Goal: Information Seeking & Learning: Learn about a topic

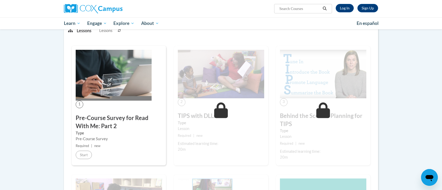
scroll to position [88, 0]
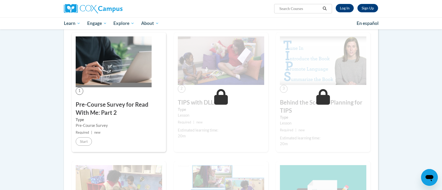
click at [119, 84] on img at bounding box center [114, 61] width 76 height 51
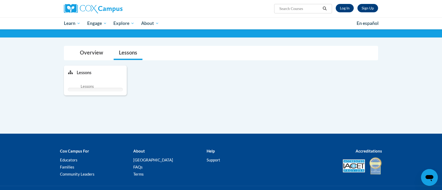
scroll to position [88, 0]
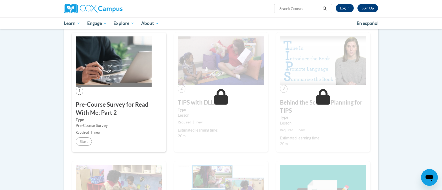
click at [16, 72] on body "Sign Up Log In Search Search... Toggle navigation My Learning My Learning My Co…" at bounding box center [221, 173] width 442 height 523
click at [347, 11] on link "Log In" at bounding box center [345, 8] width 18 height 8
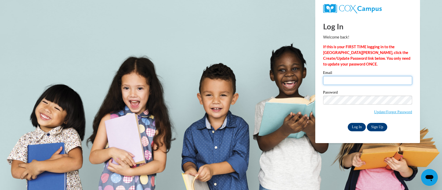
type input "filipponek@sycamoreschools.org"
click at [359, 124] on input "Log In" at bounding box center [357, 127] width 18 height 8
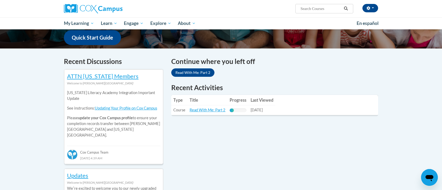
scroll to position [136, 0]
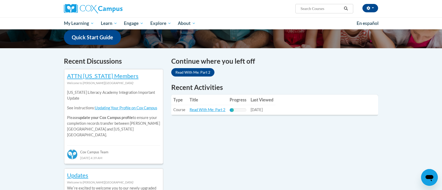
click at [200, 107] on td "Title: Read With Me: Part 2" at bounding box center [208, 110] width 40 height 10
click at [201, 110] on link "Read With Me: Part 2" at bounding box center [208, 109] width 36 height 4
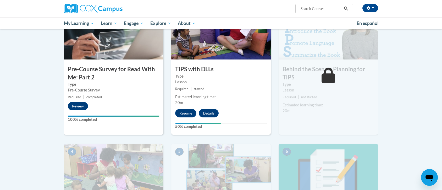
scroll to position [130, 0]
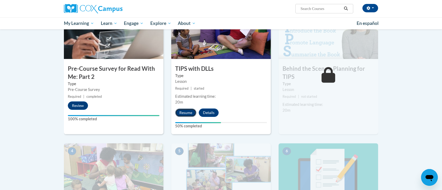
click at [188, 115] on button "Resume" at bounding box center [185, 113] width 21 height 8
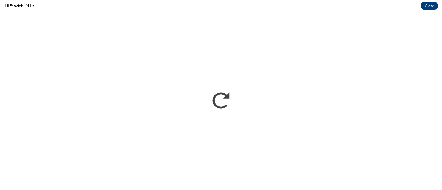
scroll to position [0, 0]
